Goal: Task Accomplishment & Management: Manage account settings

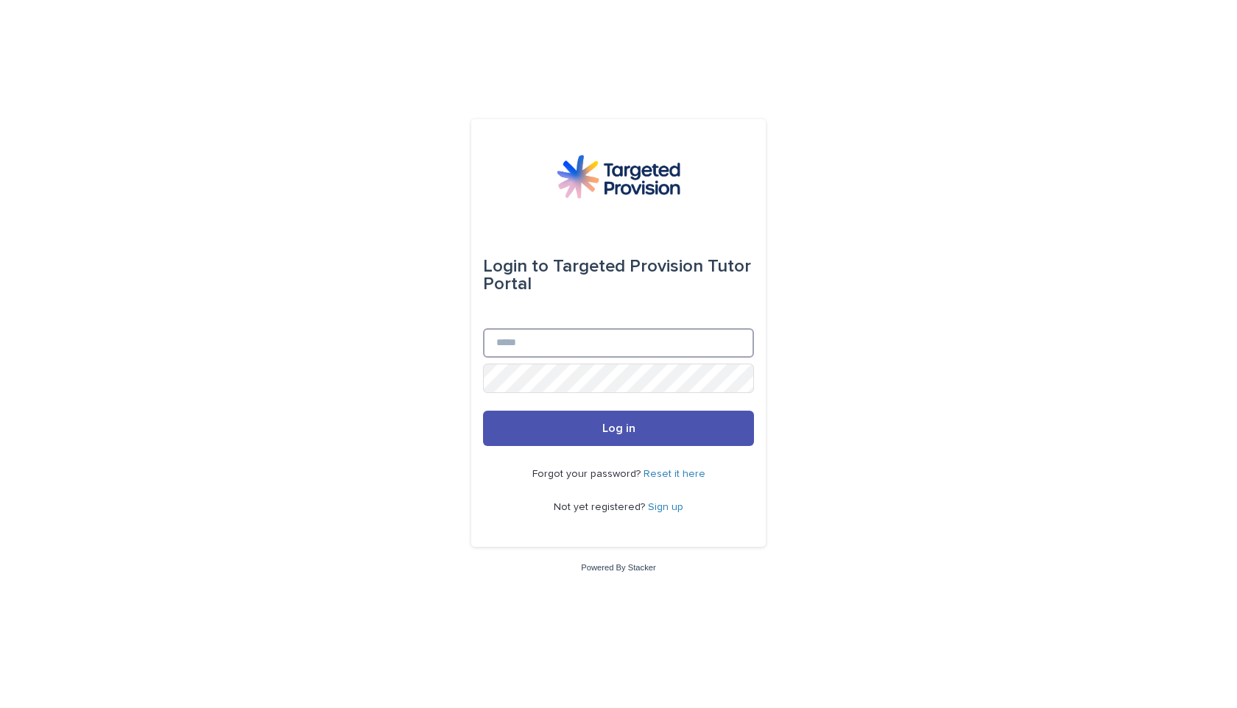
click at [572, 337] on input "Email" at bounding box center [618, 342] width 271 height 29
type input "**********"
click at [684, 421] on button "Log in" at bounding box center [618, 428] width 271 height 35
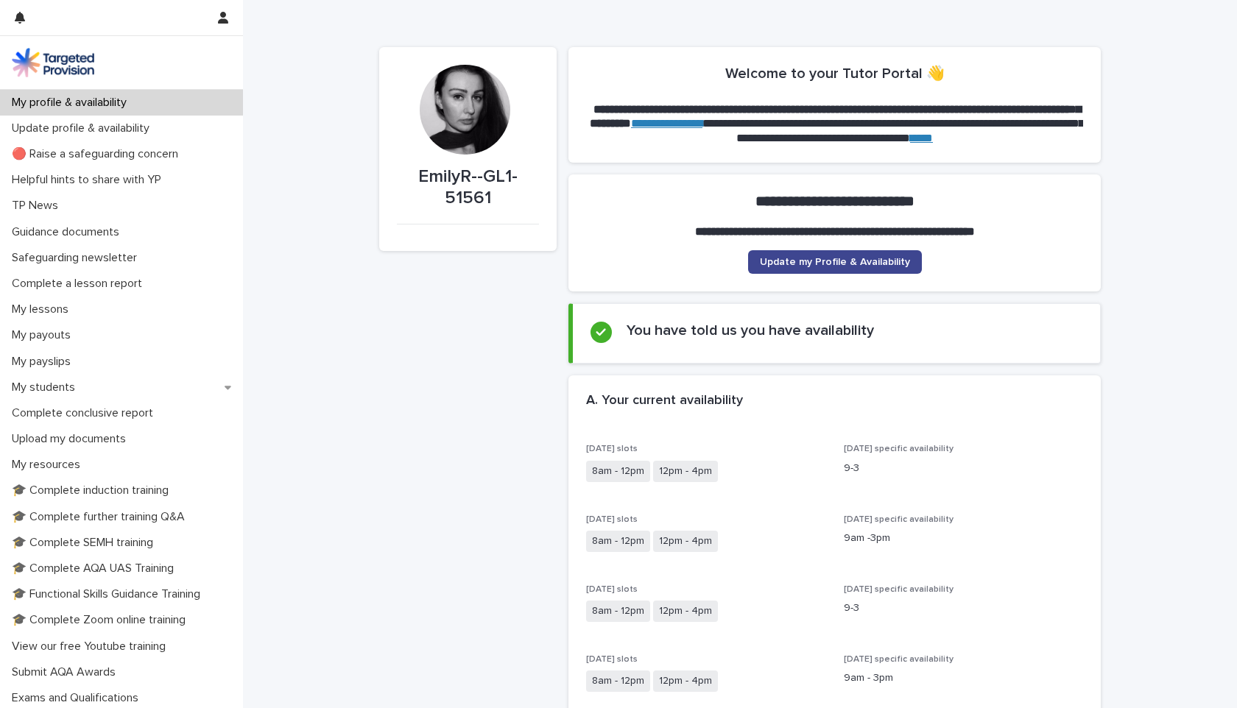
click at [813, 262] on span "Update my Profile & Availability" at bounding box center [835, 262] width 150 height 10
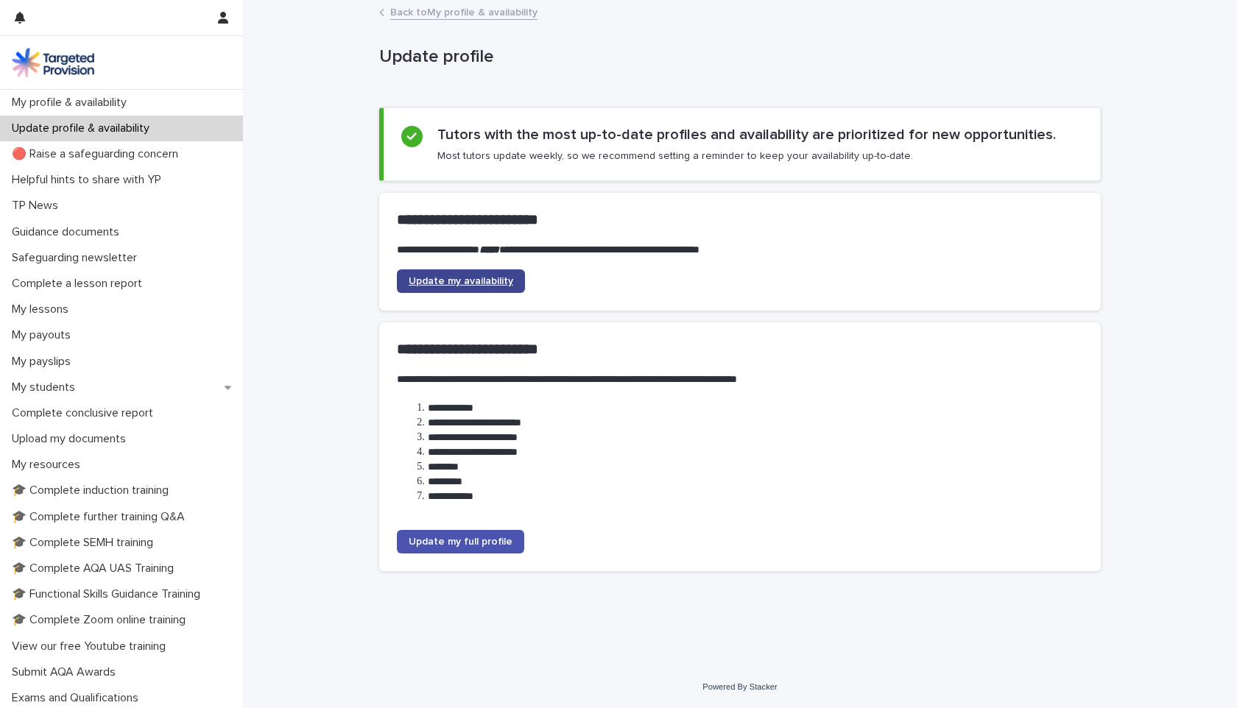
click at [487, 281] on span "Update my availability" at bounding box center [461, 281] width 105 height 10
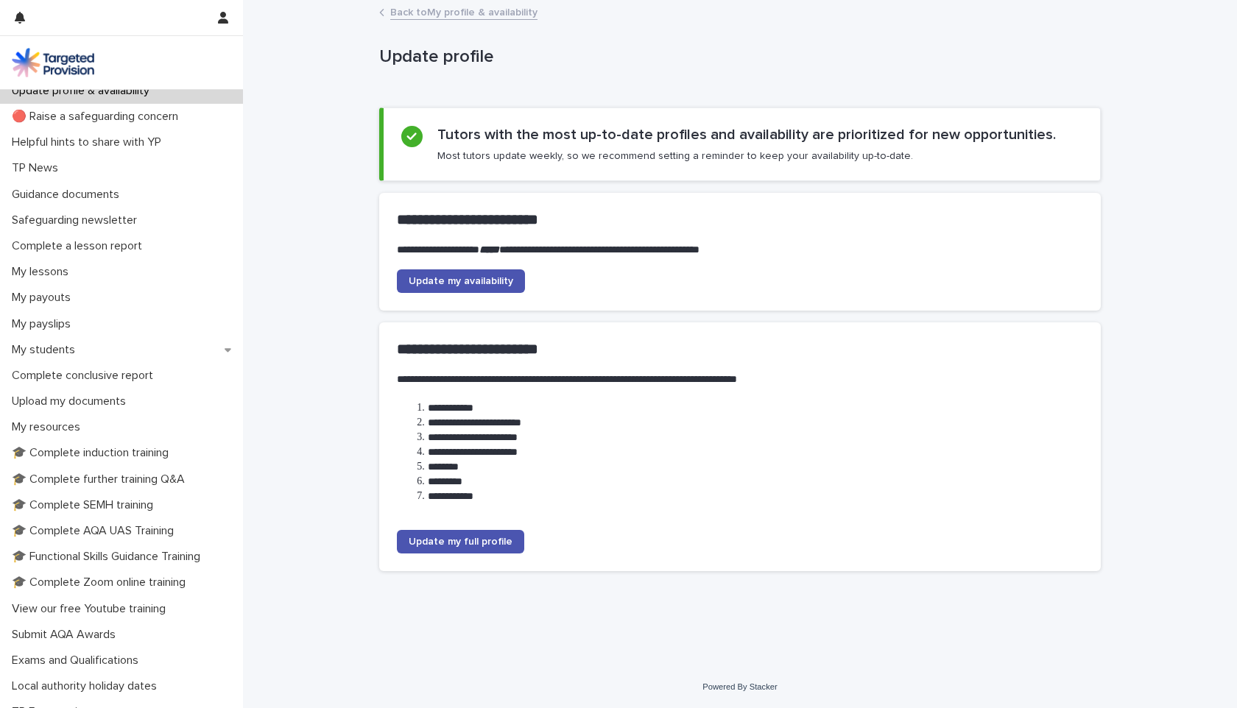
scroll to position [46, 0]
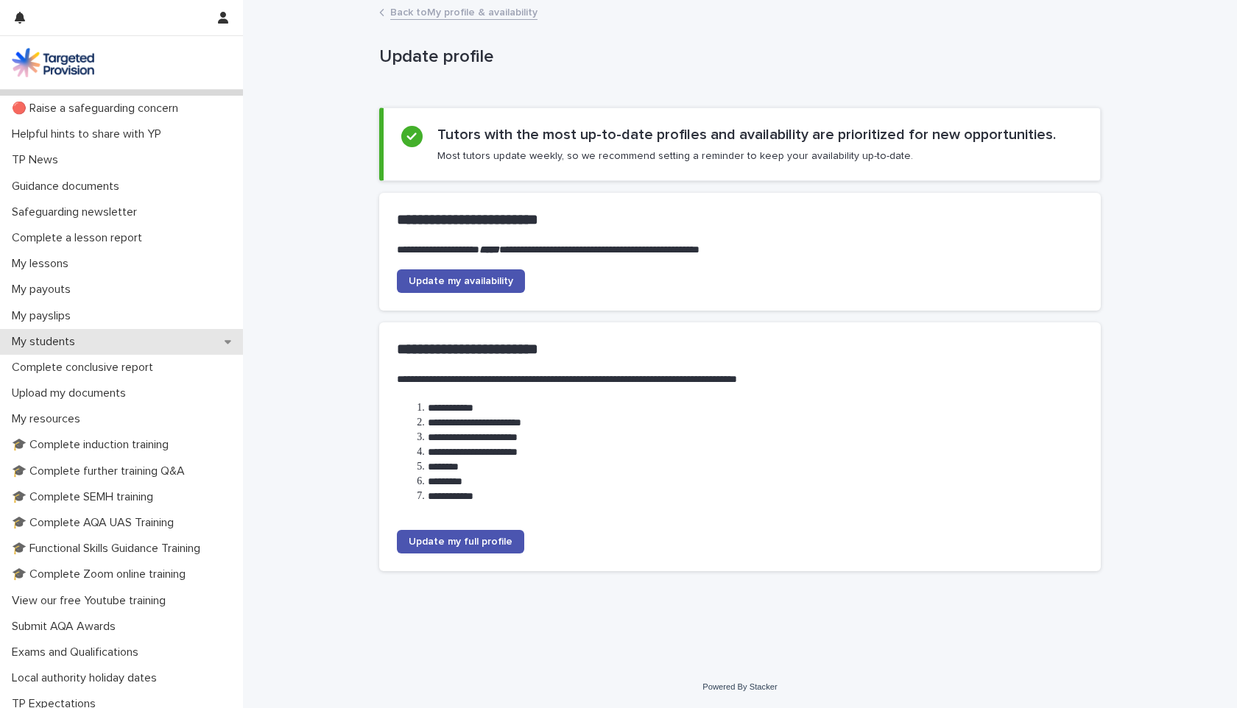
click at [62, 339] on p "My students" at bounding box center [46, 342] width 81 height 14
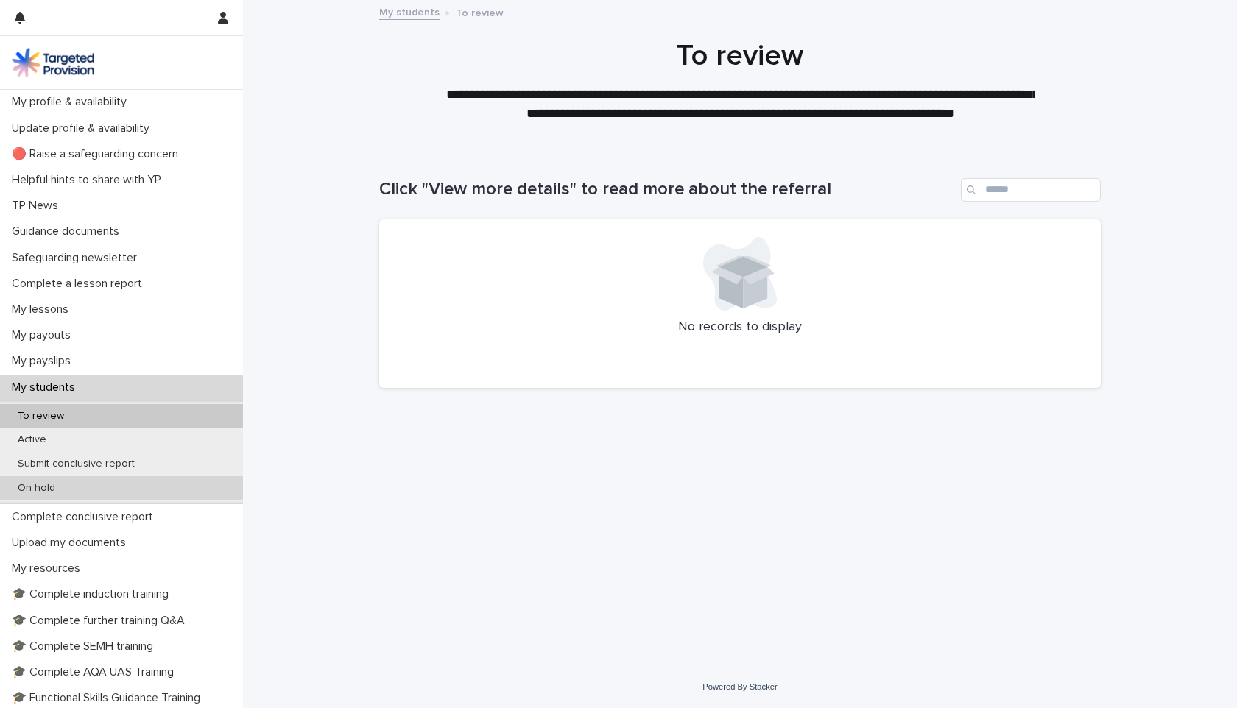
click at [78, 490] on div "On hold" at bounding box center [121, 488] width 243 height 24
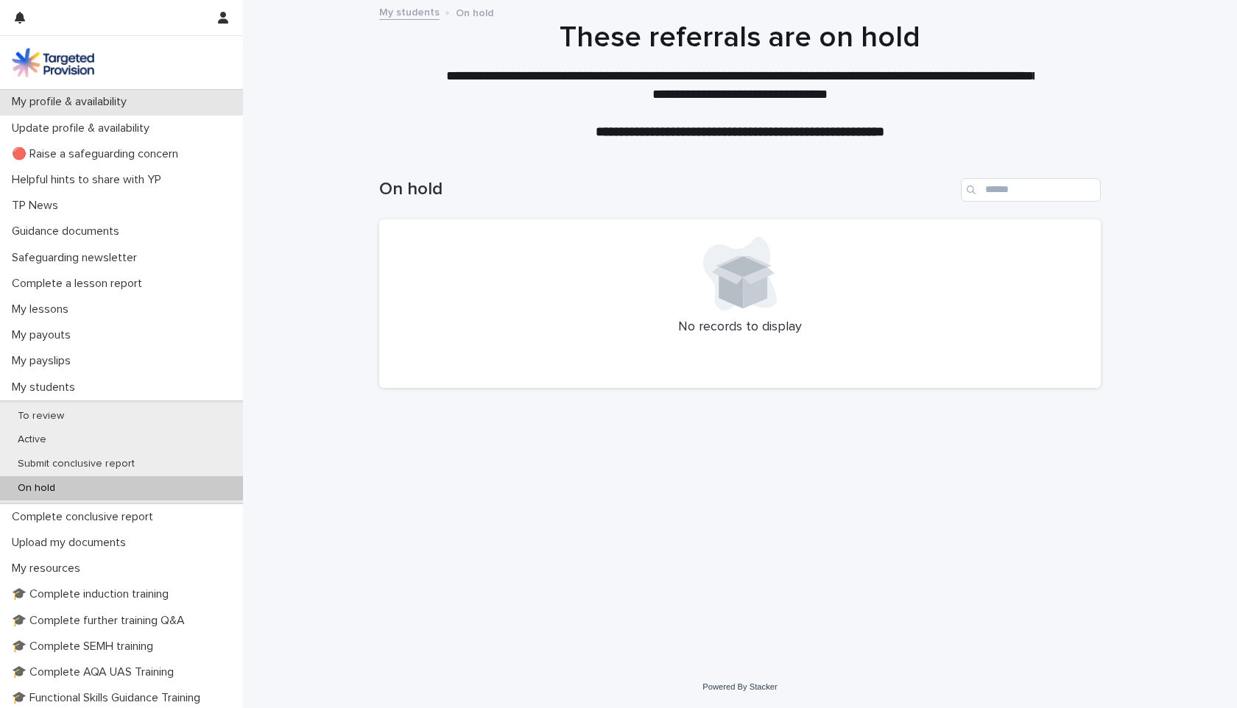
click at [111, 111] on div "My profile & availability" at bounding box center [121, 102] width 243 height 26
